Goal: Transaction & Acquisition: Purchase product/service

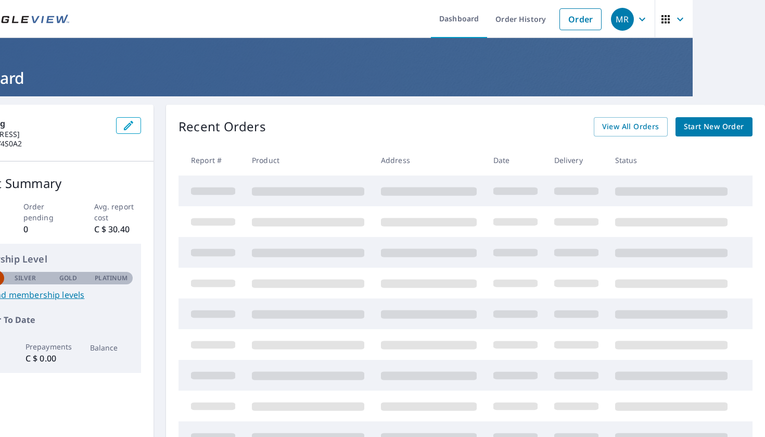
scroll to position [0, 72]
click at [712, 120] on span "Start New Order" at bounding box center [714, 126] width 60 height 13
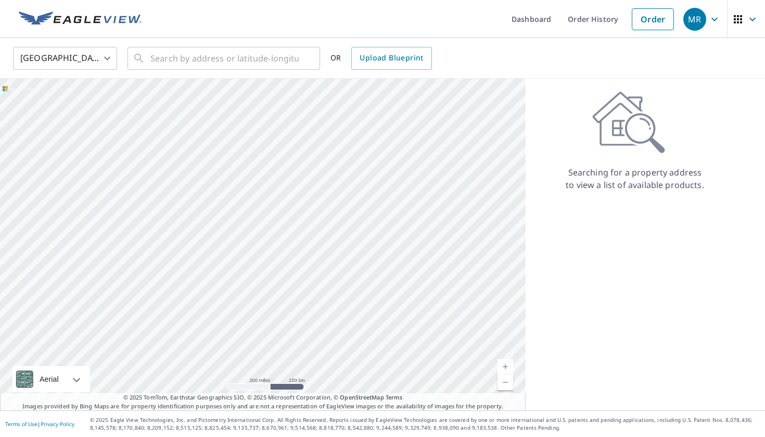
click at [100, 57] on body "MR MR Dashboard Order History Order MR United States US ​ ​ OR Upload Blueprint…" at bounding box center [382, 218] width 765 height 437
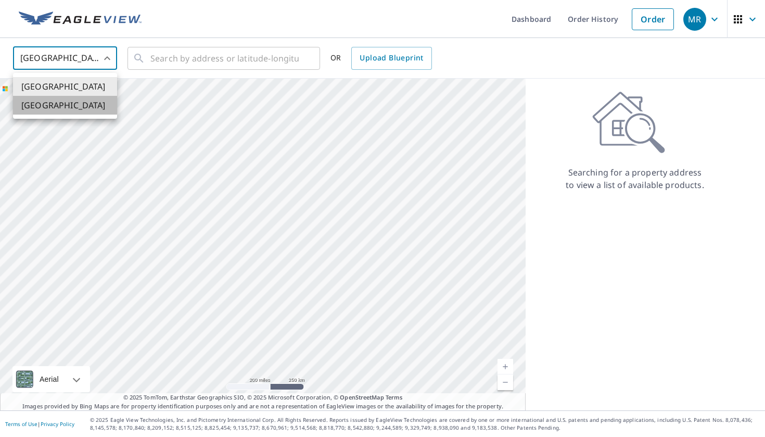
click at [84, 105] on li "[GEOGRAPHIC_DATA]" at bounding box center [65, 105] width 104 height 19
type input "CA"
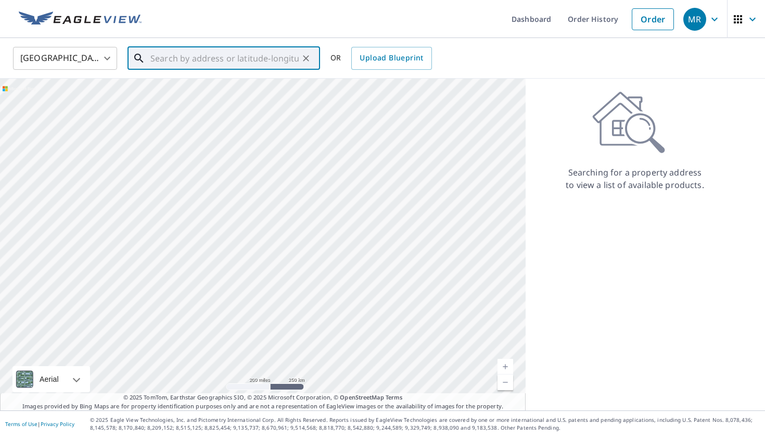
click at [162, 69] on div "​" at bounding box center [224, 58] width 193 height 23
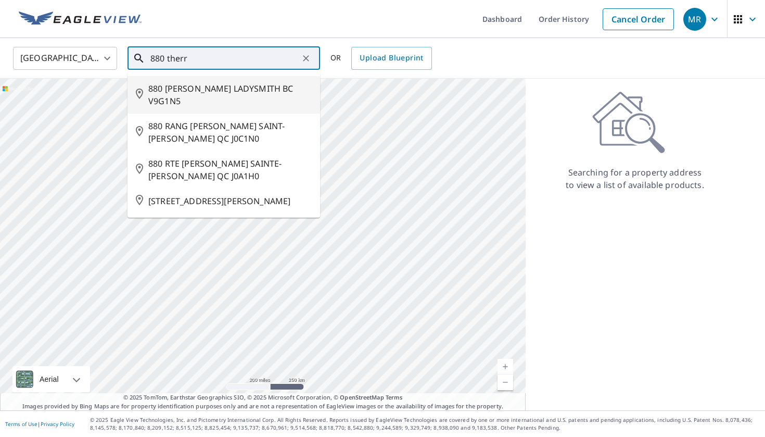
click at [224, 91] on span "880 [PERSON_NAME] LADYSMITH BC V9G1N5" at bounding box center [229, 94] width 163 height 25
type input "880 [PERSON_NAME] LADYSMITH BC V9G1N5"
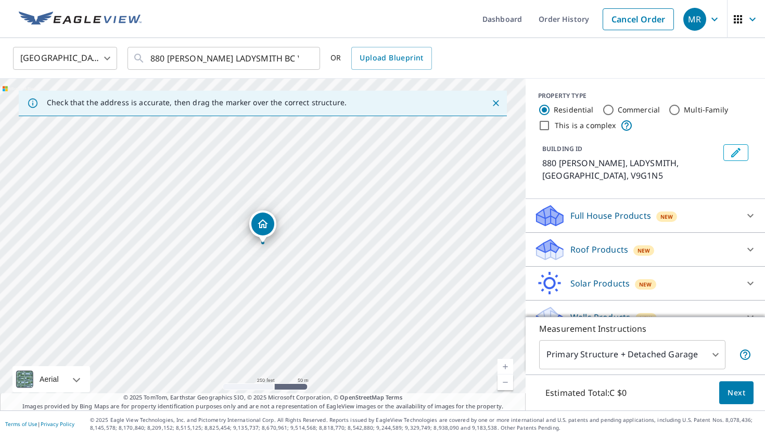
click at [505, 364] on link "Current Level 17, Zoom In" at bounding box center [506, 367] width 16 height 16
drag, startPoint x: 266, startPoint y: 223, endPoint x: 277, endPoint y: 233, distance: 15.5
click at [633, 345] on body "MR MR Dashboard Order History Cancel Order MR Canada CA ​ 880 [PERSON_NAME] LAD…" at bounding box center [382, 218] width 765 height 437
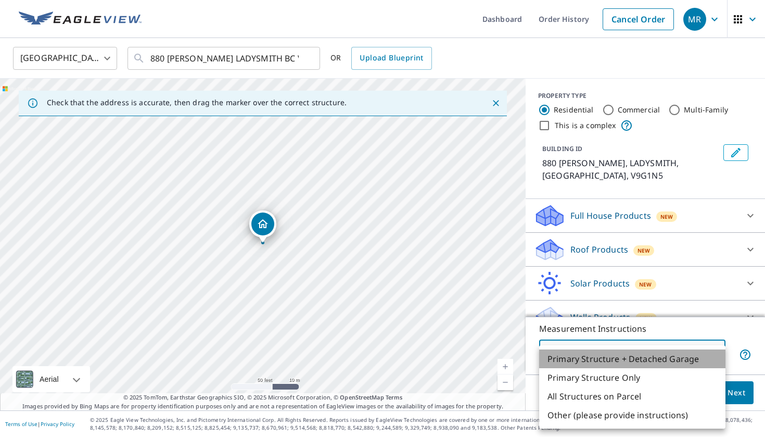
click at [640, 358] on li "Primary Structure + Detached Garage" at bounding box center [632, 358] width 186 height 19
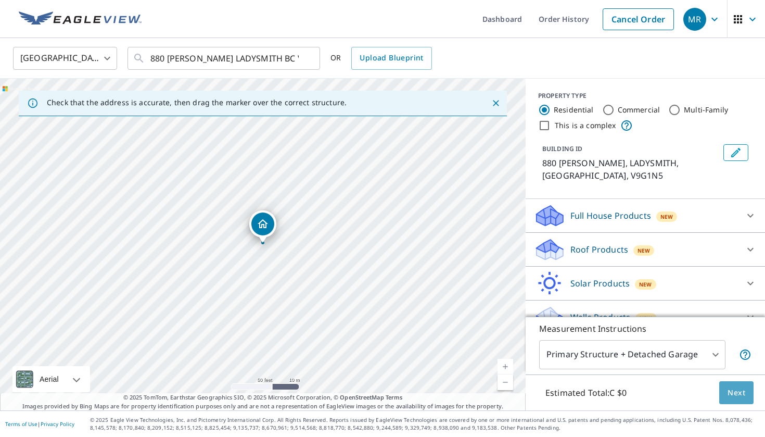
click at [737, 389] on span "Next" at bounding box center [737, 392] width 18 height 13
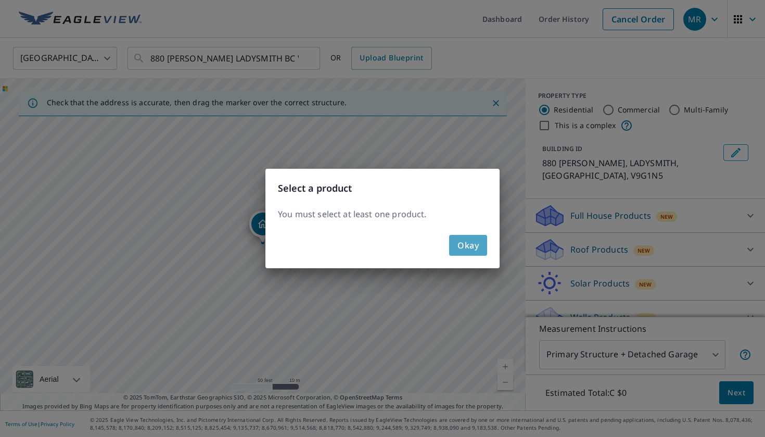
click at [477, 245] on span "Okay" at bounding box center [468, 245] width 21 height 15
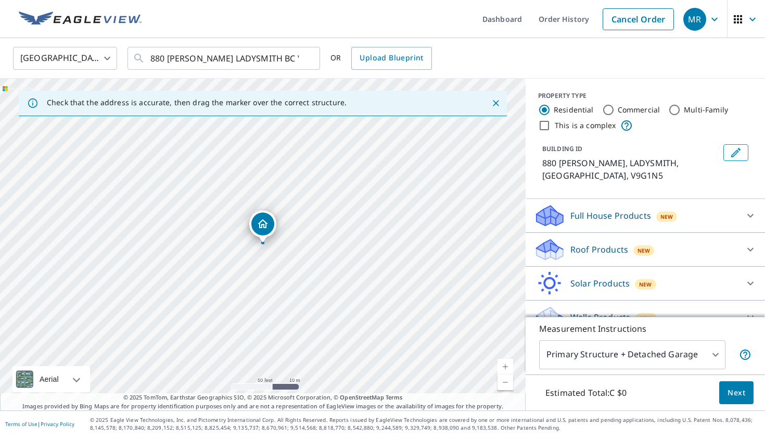
click at [580, 246] on p "Roof Products" at bounding box center [600, 249] width 58 height 12
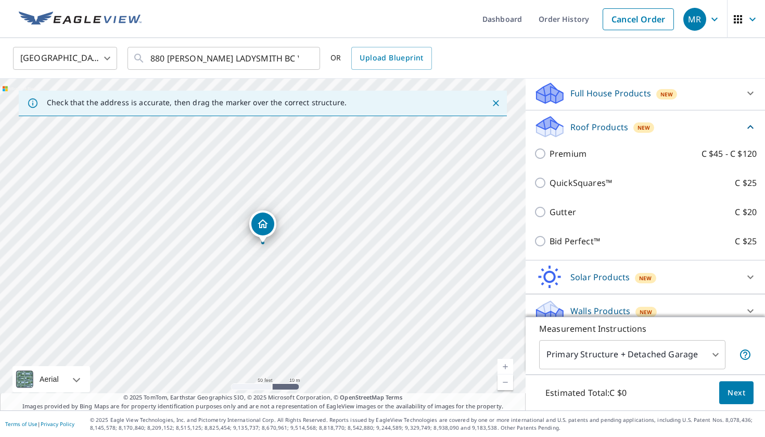
scroll to position [123, 0]
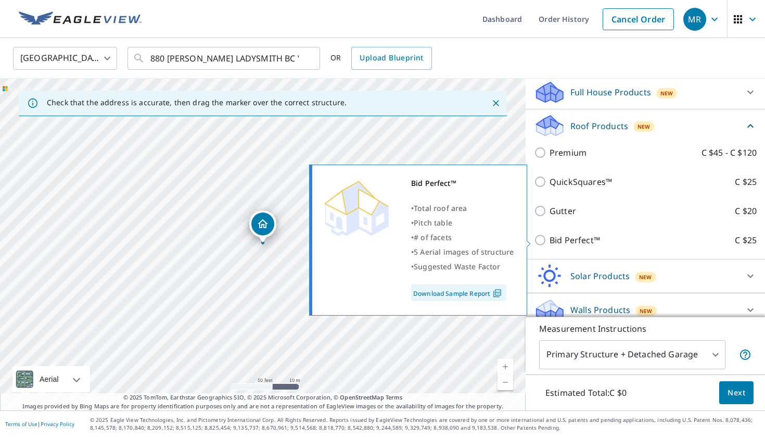
click at [579, 239] on p "Bid Perfect™" at bounding box center [575, 240] width 51 height 12
click at [550, 239] on input "Bid Perfect™ C $25" at bounding box center [542, 240] width 16 height 12
checkbox input "true"
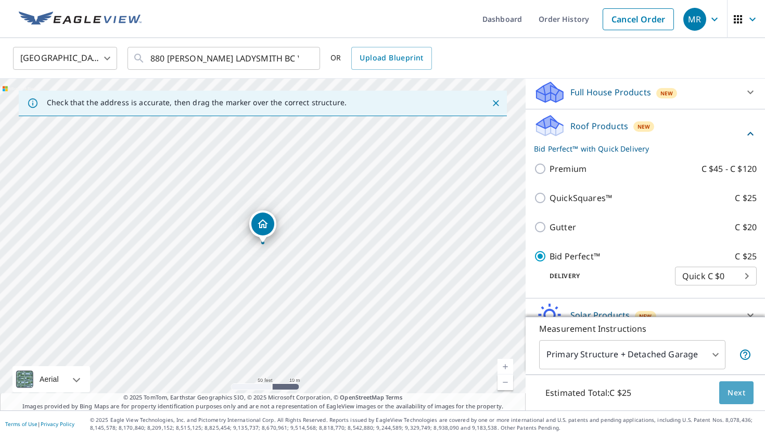
click at [728, 396] on span "Next" at bounding box center [737, 392] width 18 height 13
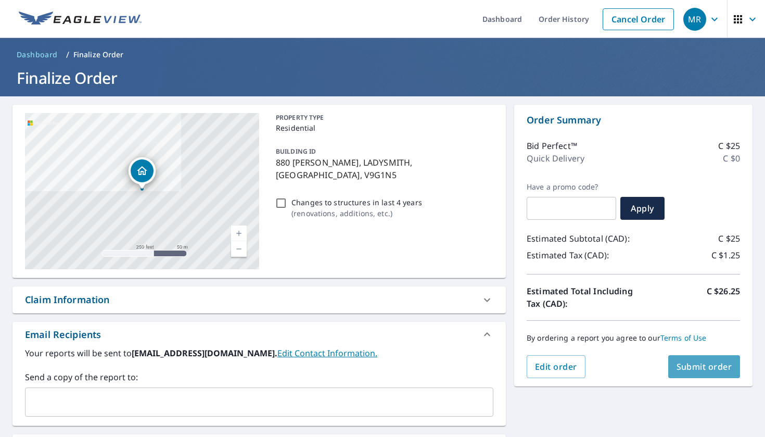
click at [691, 369] on span "Submit order" at bounding box center [705, 366] width 56 height 11
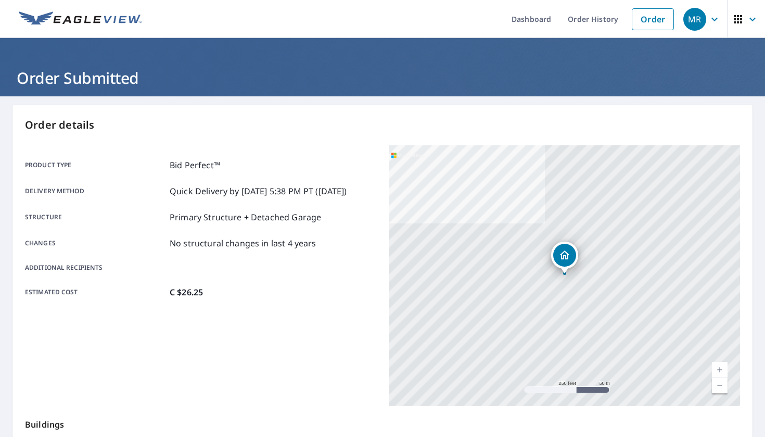
click at [104, 20] on img at bounding box center [80, 19] width 123 height 16
